Goal: Task Accomplishment & Management: Manage account settings

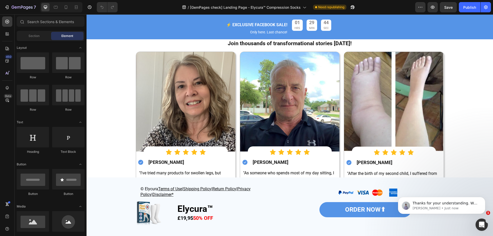
scroll to position [1001, 0]
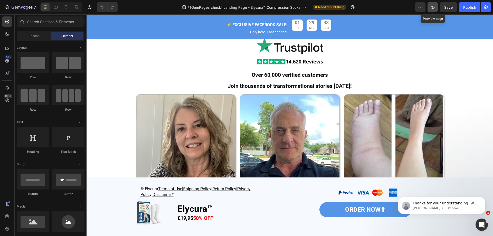
click at [434, 3] on button "button" at bounding box center [432, 7] width 10 height 10
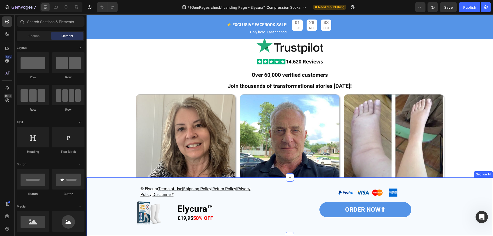
click at [102, 193] on div "© Elycura Terms of Use | Shipping Policy | Return Policy | Privacy Policy| Disc…" at bounding box center [289, 206] width 406 height 42
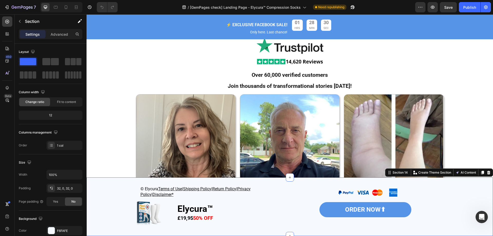
click at [54, 30] on div "Settings Advanced" at bounding box center [51, 34] width 64 height 10
click at [55, 31] on div "Advanced" at bounding box center [59, 34] width 26 height 8
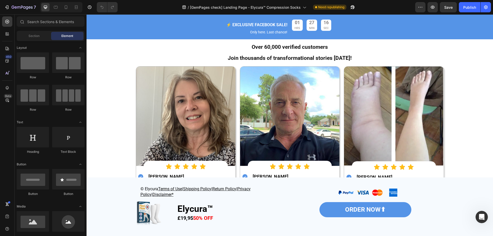
scroll to position [1026, 0]
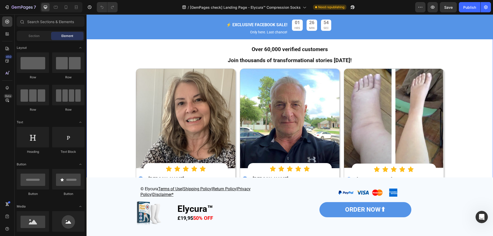
click at [464, 92] on div "Image Image Over 60,000 verified customers Join thousands of transformational s…" at bounding box center [289, 144] width 398 height 265
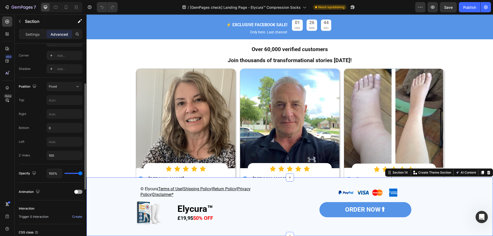
scroll to position [128, 0]
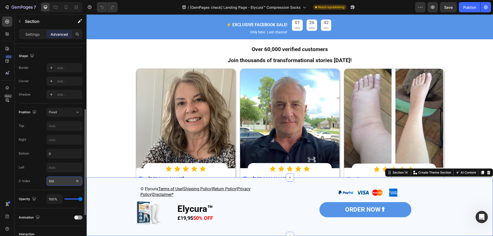
click at [63, 181] on input "100" at bounding box center [64, 180] width 36 height 9
click at [67, 183] on input "100" at bounding box center [64, 180] width 36 height 9
click at [66, 181] on input "1000" at bounding box center [64, 180] width 36 height 9
drag, startPoint x: 66, startPoint y: 181, endPoint x: 34, endPoint y: 187, distance: 32.7
click at [34, 187] on div "Position Fixed Top Right Bottom 0 Left Z-Index 1000" at bounding box center [51, 146] width 64 height 86
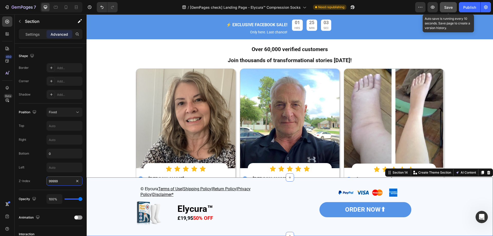
type input "99999"
drag, startPoint x: 445, startPoint y: 6, endPoint x: 435, endPoint y: 14, distance: 12.6
click at [445, 6] on span "Save" at bounding box center [448, 7] width 8 height 4
click at [431, 9] on icon "button" at bounding box center [432, 7] width 5 height 5
